Goal: Complete application form: Complete application form

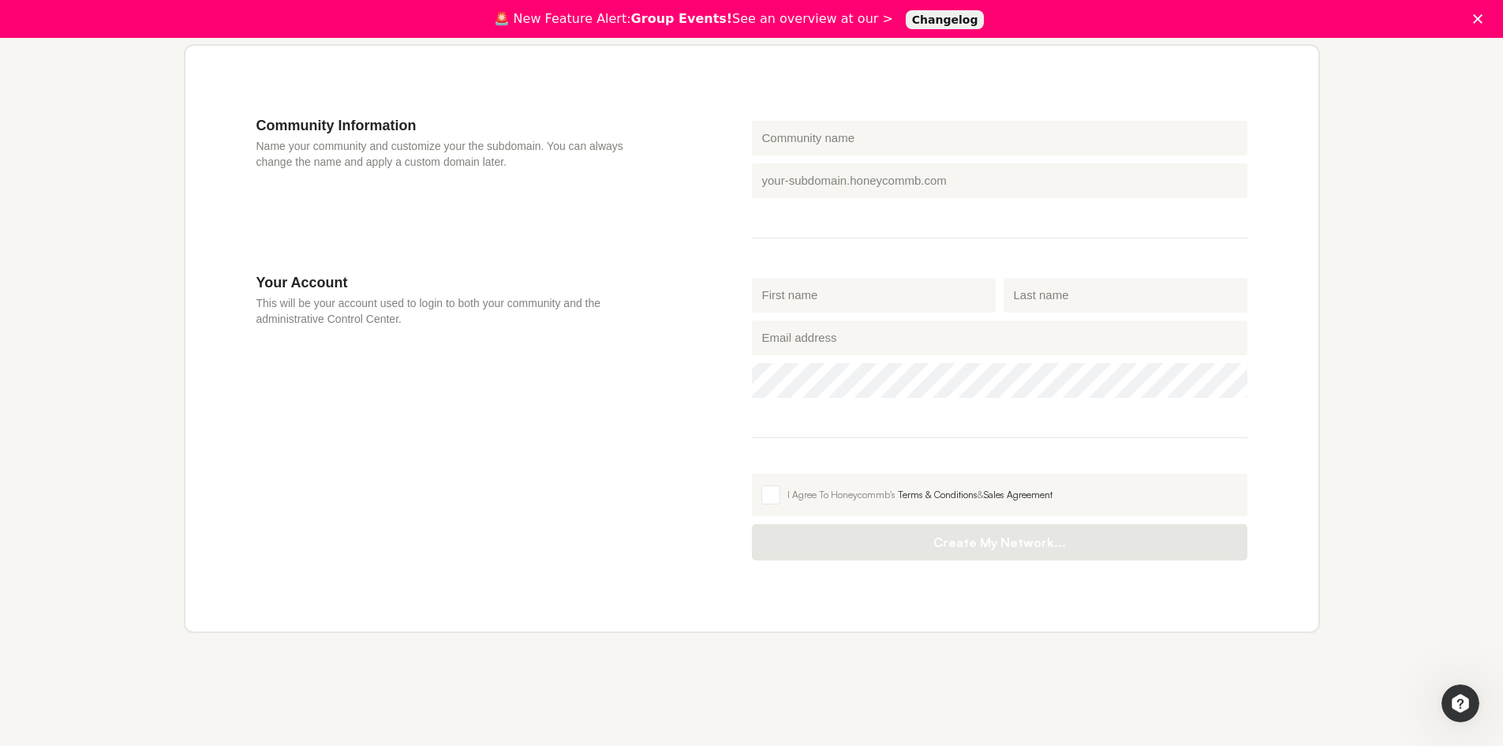
scroll to position [511, 0]
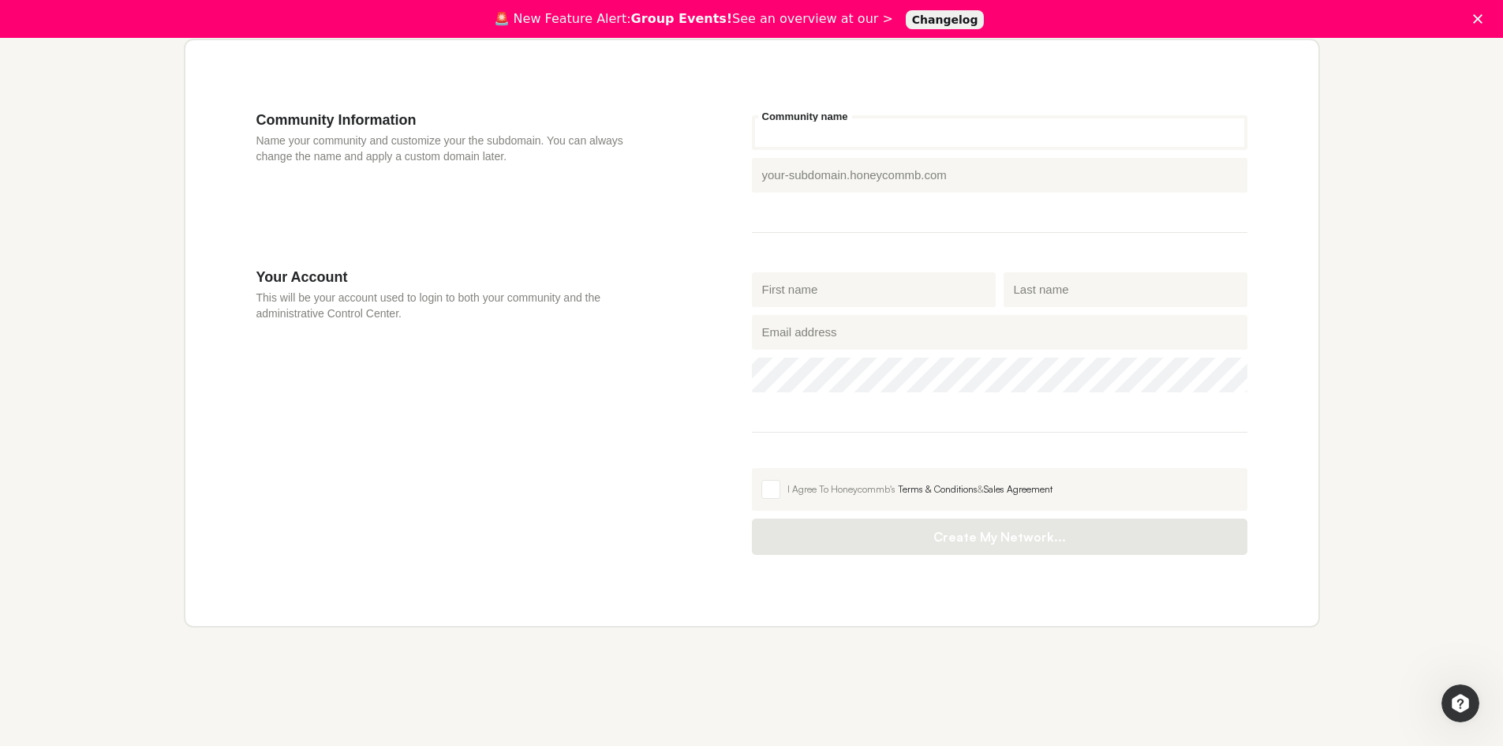
click at [809, 135] on input "Community name" at bounding box center [1000, 132] width 496 height 35
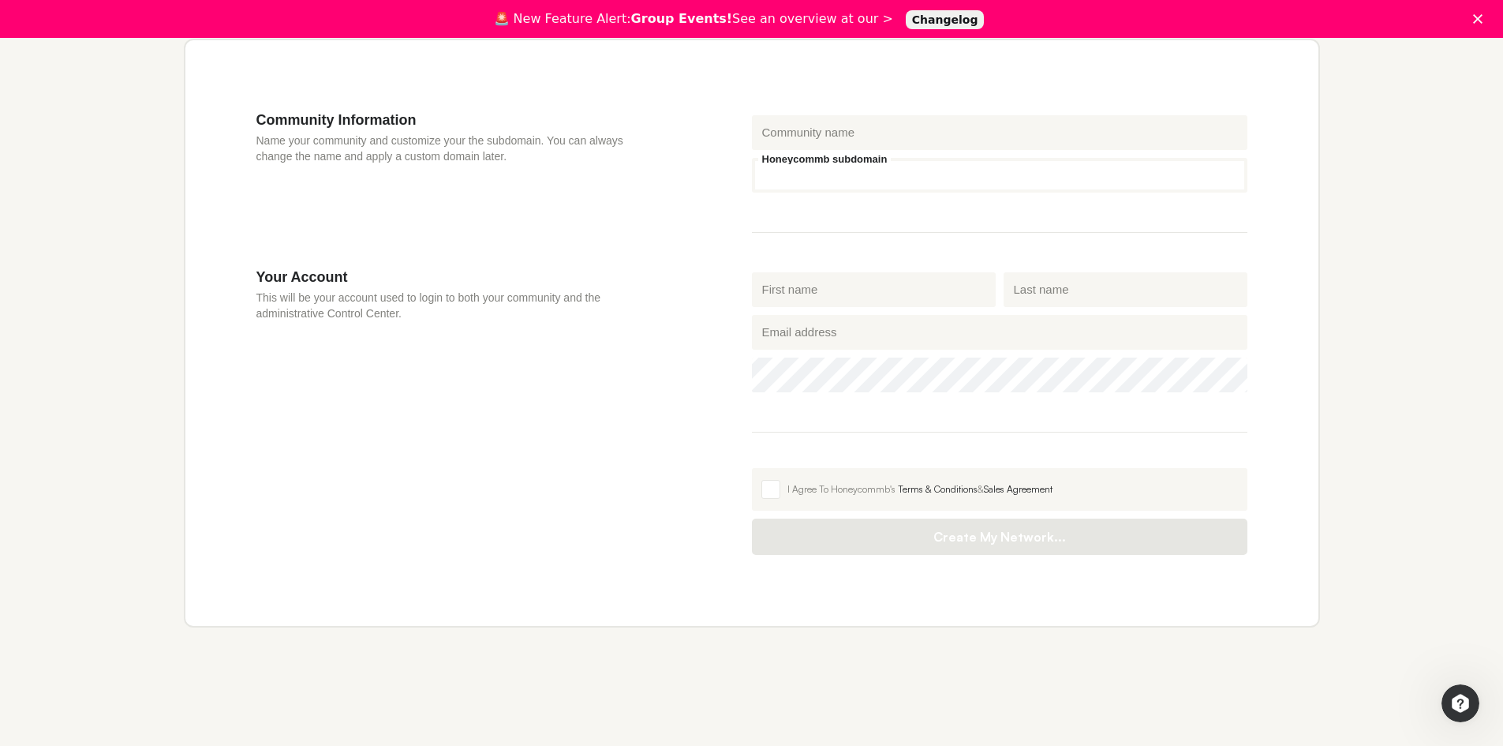
click at [830, 173] on div "Honeycommb subdomain .[DOMAIN_NAME]" at bounding box center [1000, 175] width 496 height 35
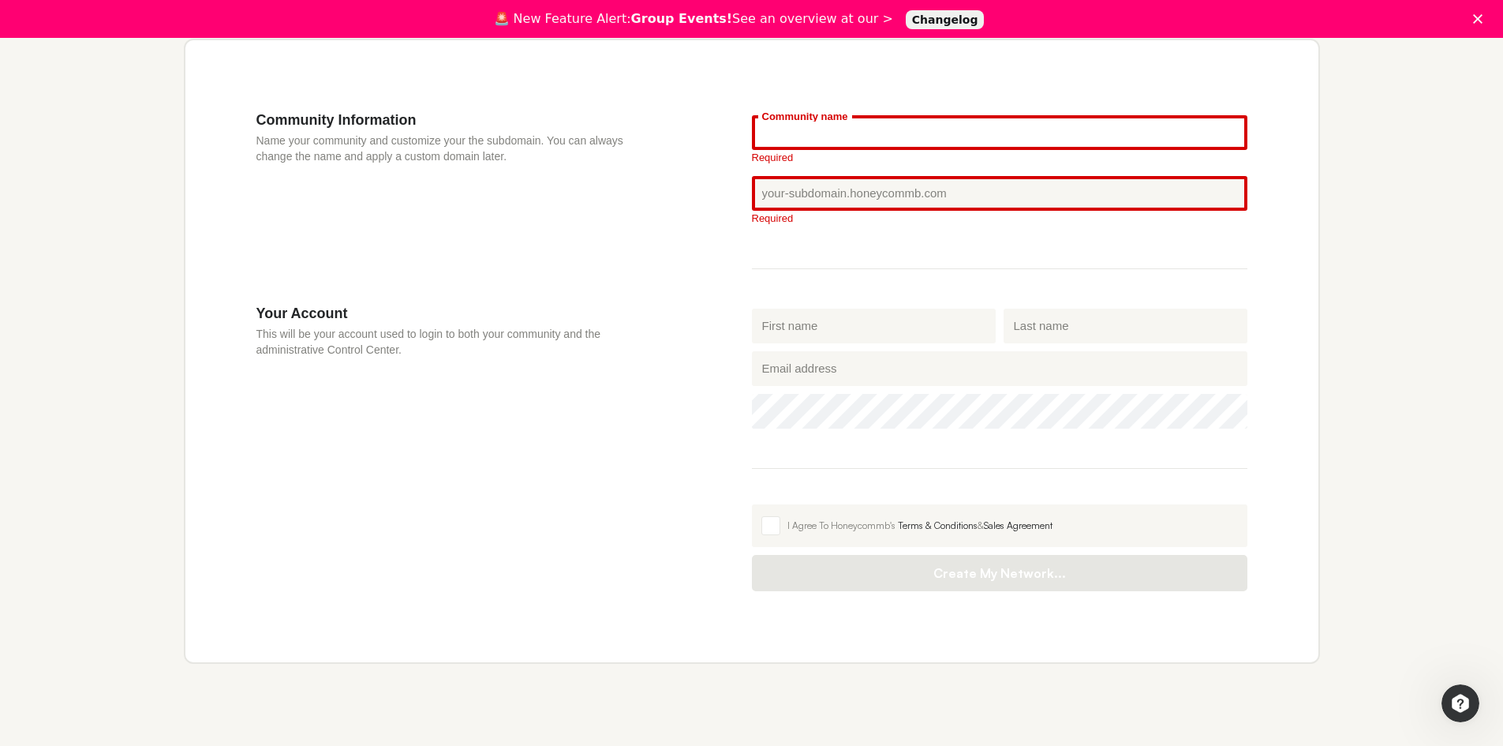
click at [805, 131] on input "Community name" at bounding box center [1000, 132] width 496 height 35
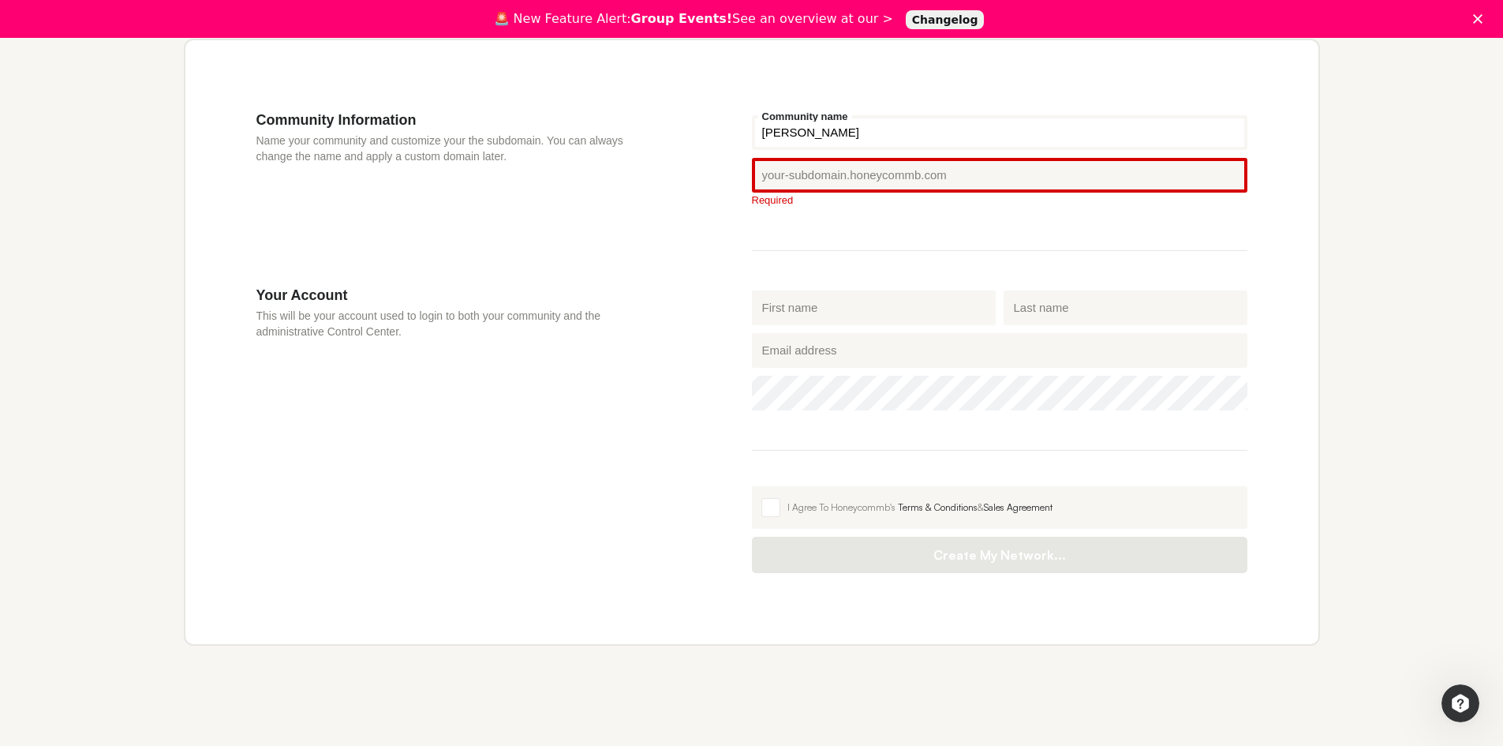
type input "[PERSON_NAME]"
click at [818, 179] on input "Honeycommb subdomain" at bounding box center [1000, 175] width 496 height 35
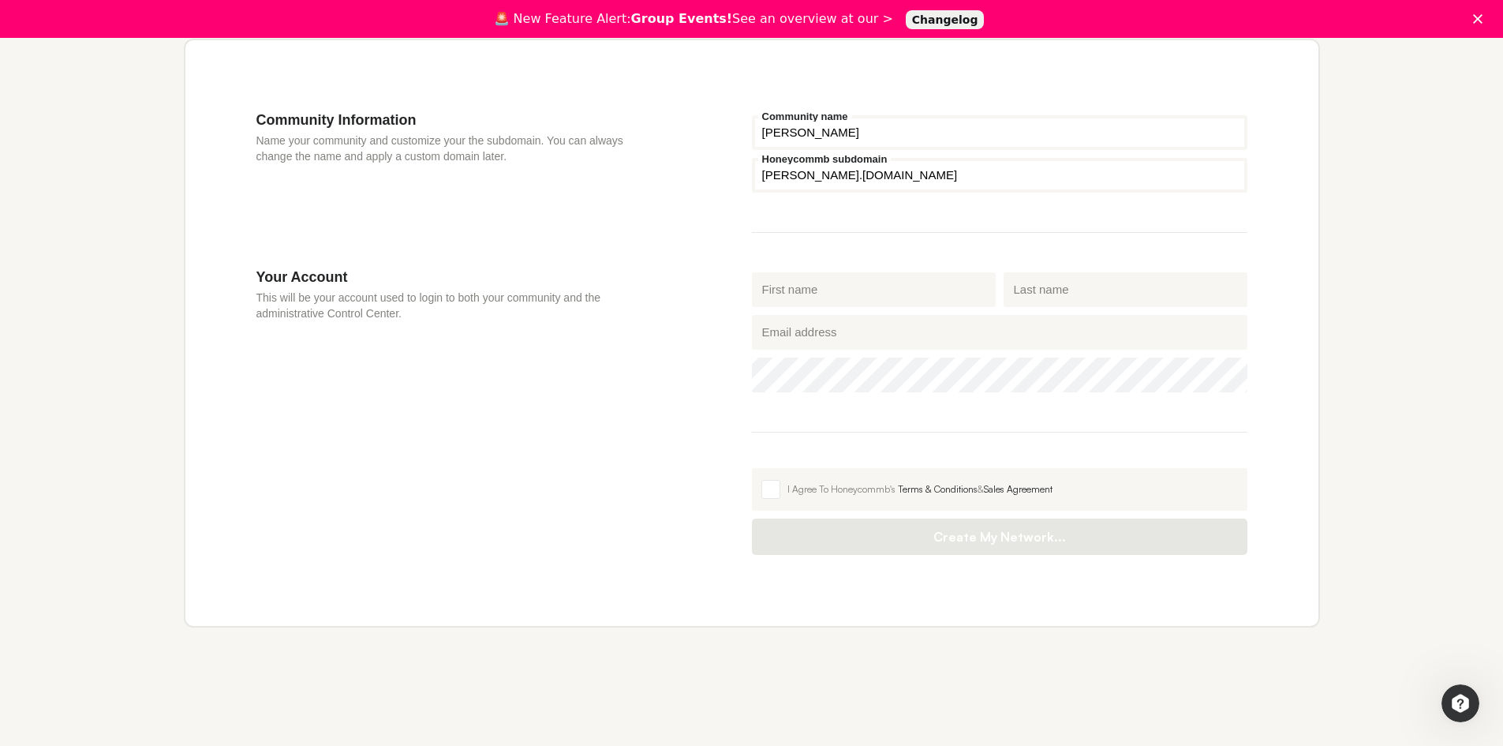
type input "[PERSON_NAME]"
click at [828, 297] on input "First name" at bounding box center [874, 289] width 244 height 35
click at [537, 422] on div "Your Account This will be your account used to login to both your community and…" at bounding box center [504, 411] width 496 height 286
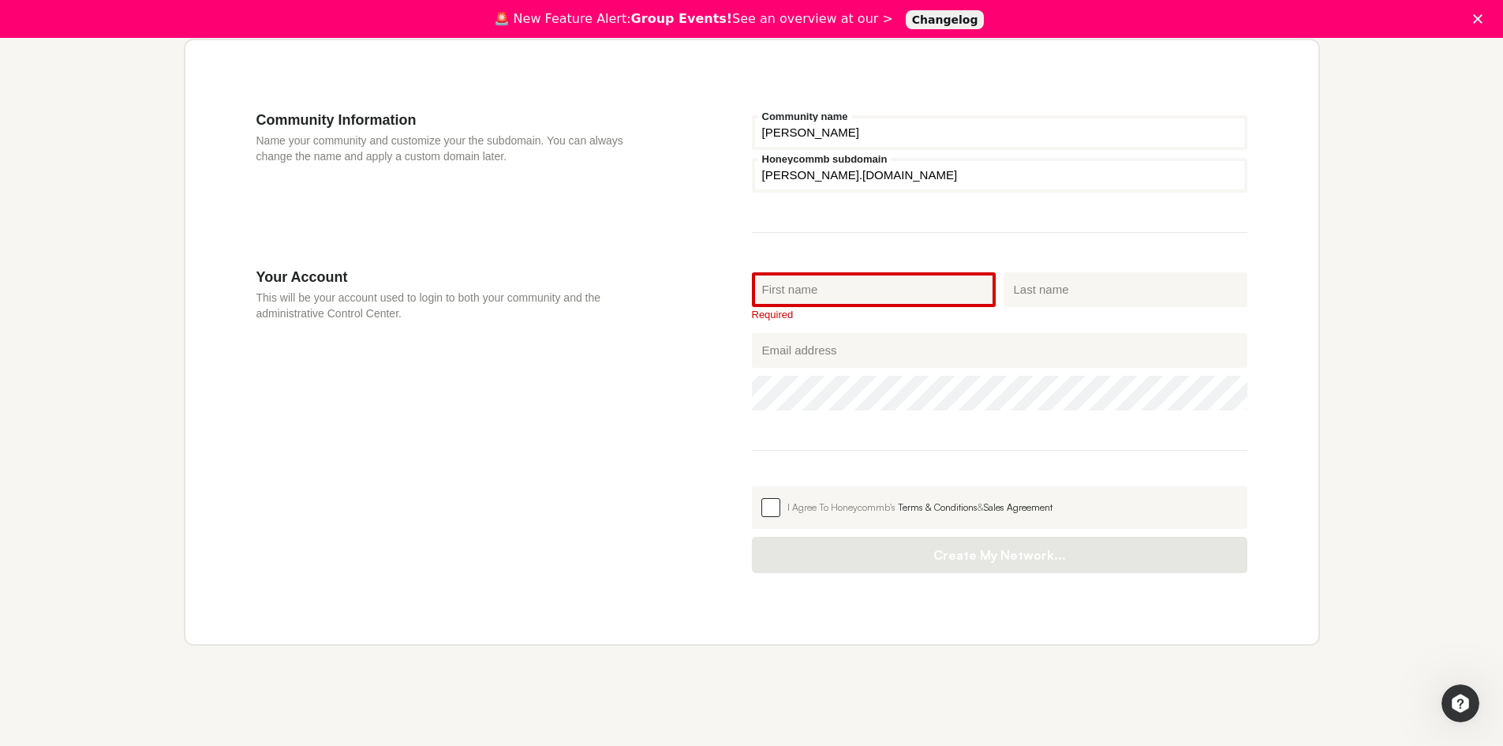
click at [758, 501] on label "I Agree To Honeycommb's Terms & Conditions & Sales Agreement" at bounding box center [1000, 507] width 496 height 43
click at [752, 486] on input "I Agree To Honeycommb's Terms & Conditions & Sales Agreement" at bounding box center [752, 486] width 0 height 0
click at [945, 288] on input "First name" at bounding box center [874, 289] width 244 height 35
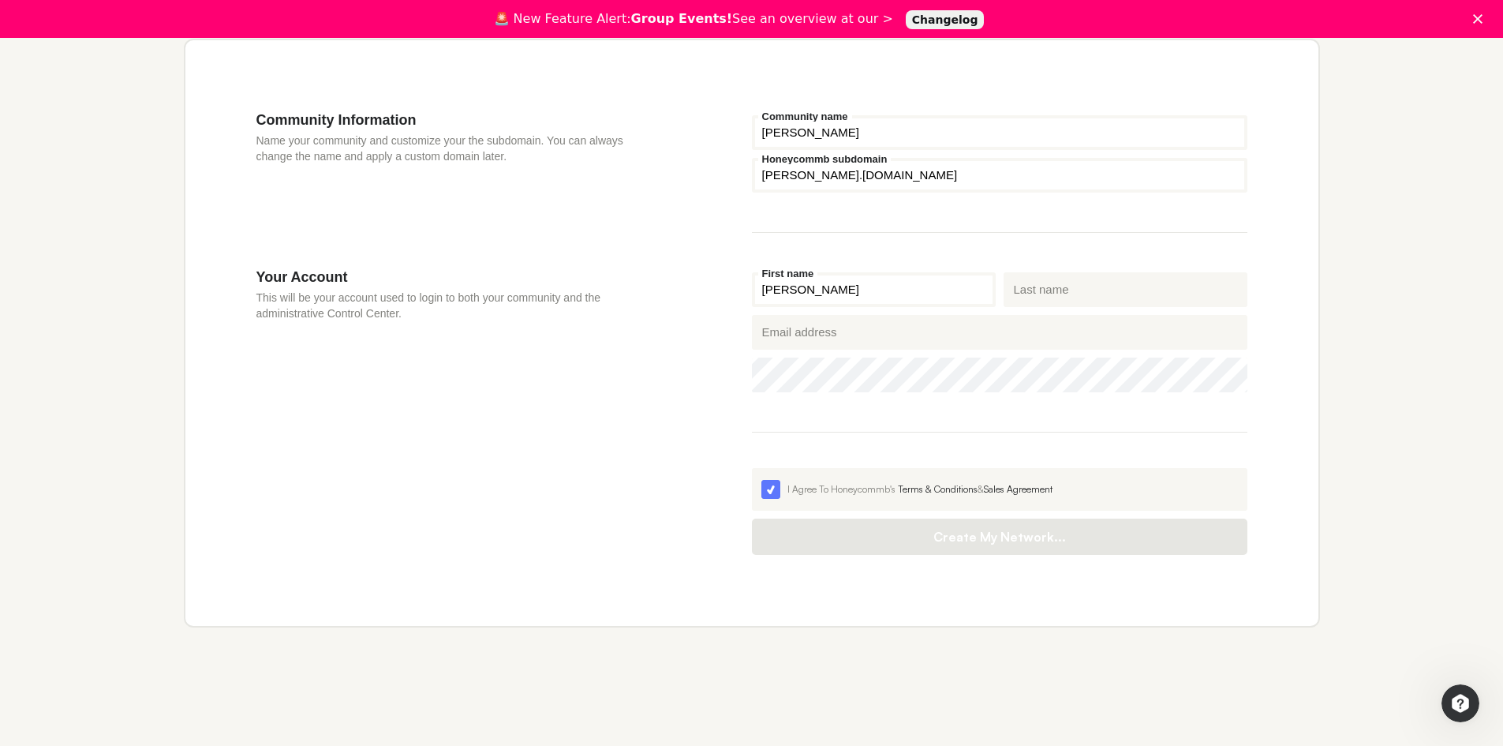
type input "[PERSON_NAME]"
click at [1045, 289] on input "Last name" at bounding box center [1126, 289] width 244 height 35
type input "diddly"
click at [881, 339] on input "Email address" at bounding box center [1000, 332] width 496 height 35
type input "[EMAIL_ADDRESS][DOMAIN_NAME]"
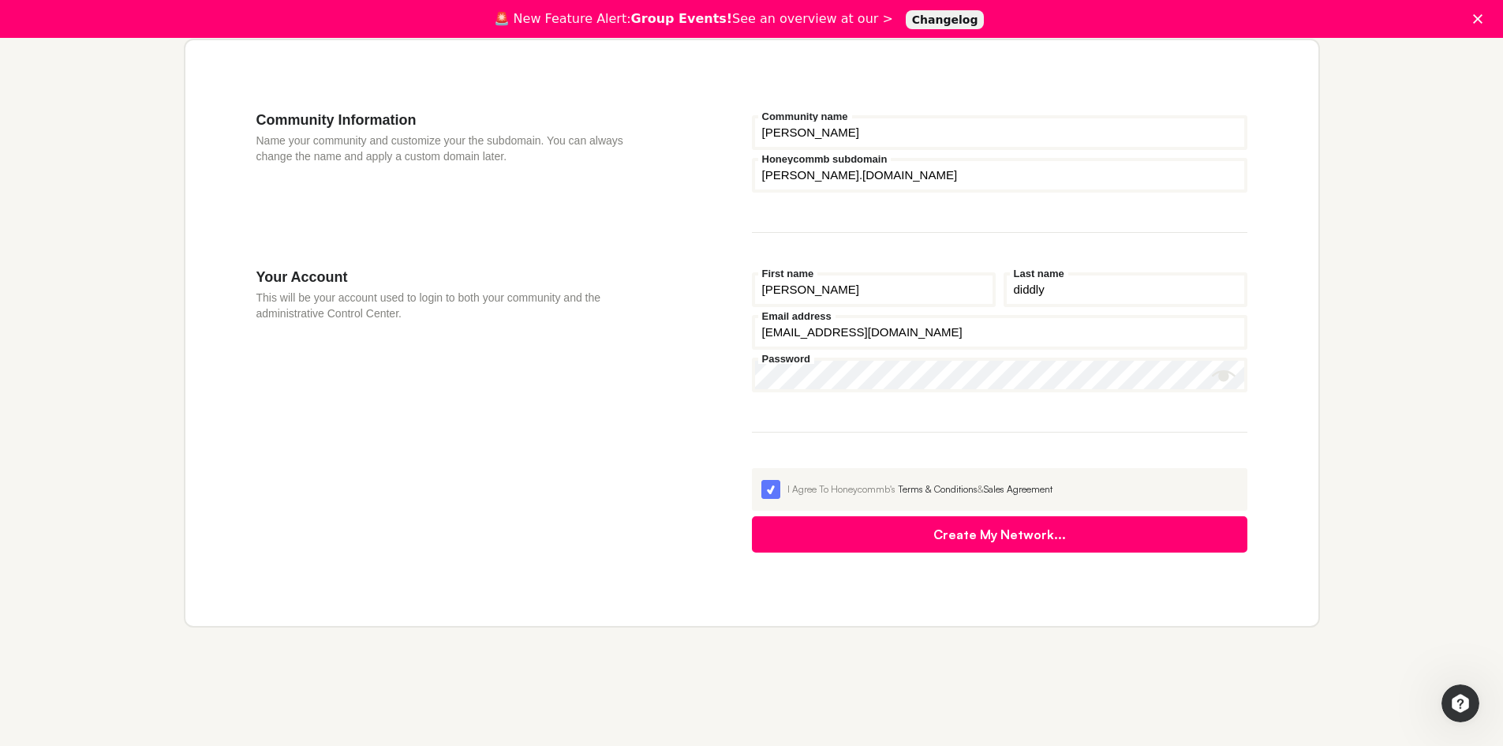
click at [904, 533] on button "Create My Network..." at bounding box center [1000, 534] width 496 height 36
